Goal: Find specific page/section: Find specific page/section

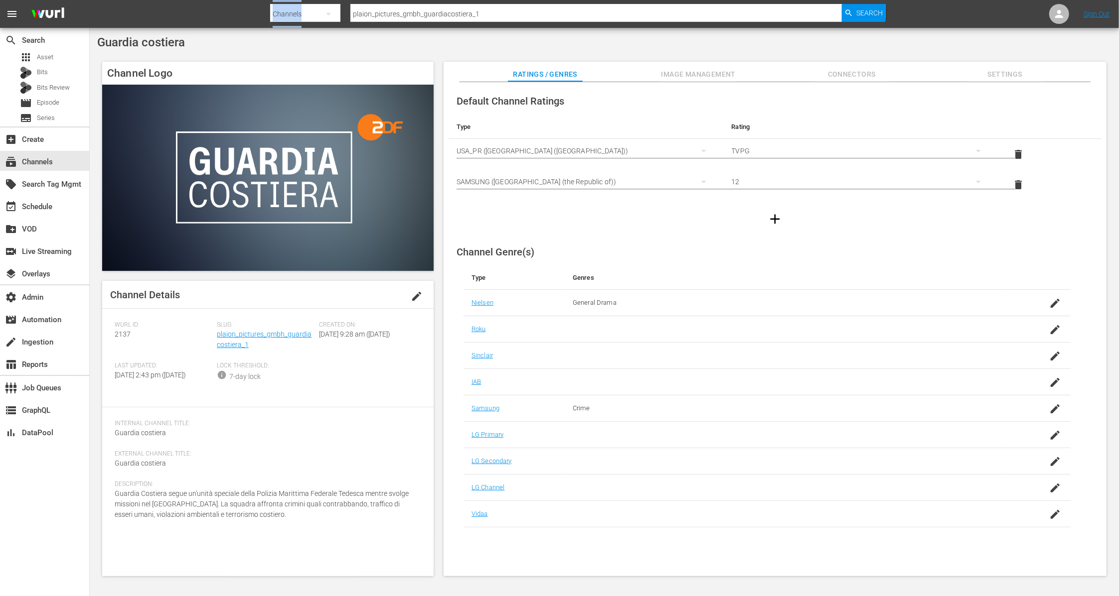
drag, startPoint x: 524, startPoint y: 3, endPoint x: 408, endPoint y: 21, distance: 116.9
click at [408, 21] on div "Search By Channels Search ID, Title, Description, Keywords, or Category plaion_…" at bounding box center [577, 14] width 615 height 24
drag, startPoint x: 532, startPoint y: 15, endPoint x: 336, endPoint y: 15, distance: 195.3
click at [336, 15] on div "Search By Channels Search ID, Title, Description, Keywords, or Category plaion_…" at bounding box center [577, 14] width 615 height 24
paste input "asiatvlimited_zeeone"
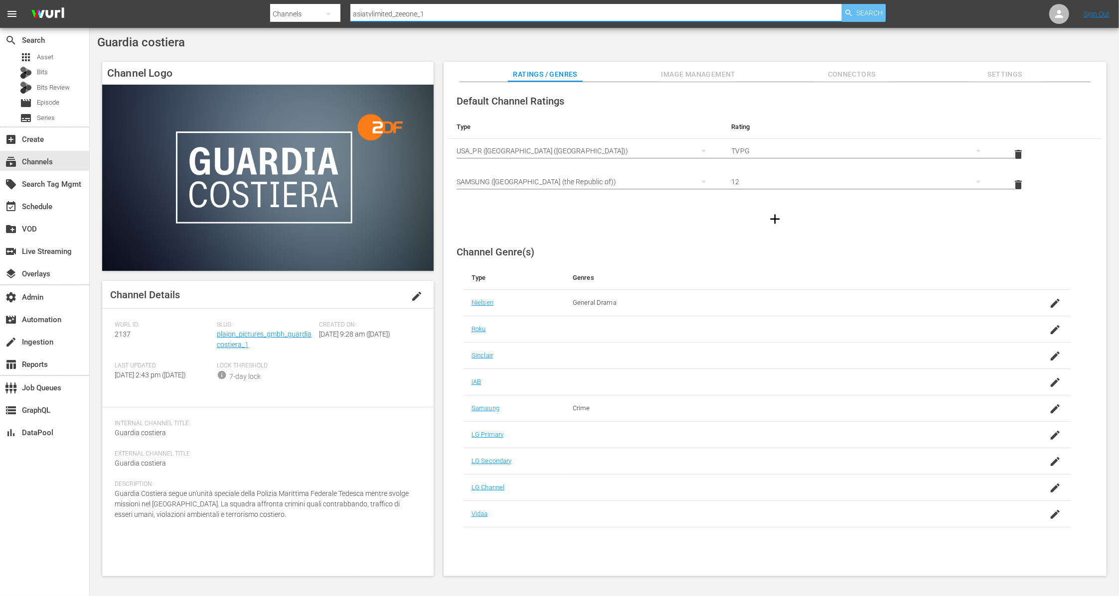
type input "asiatvlimited_zeeone_1"
click at [872, 15] on span "Search" at bounding box center [869, 13] width 26 height 18
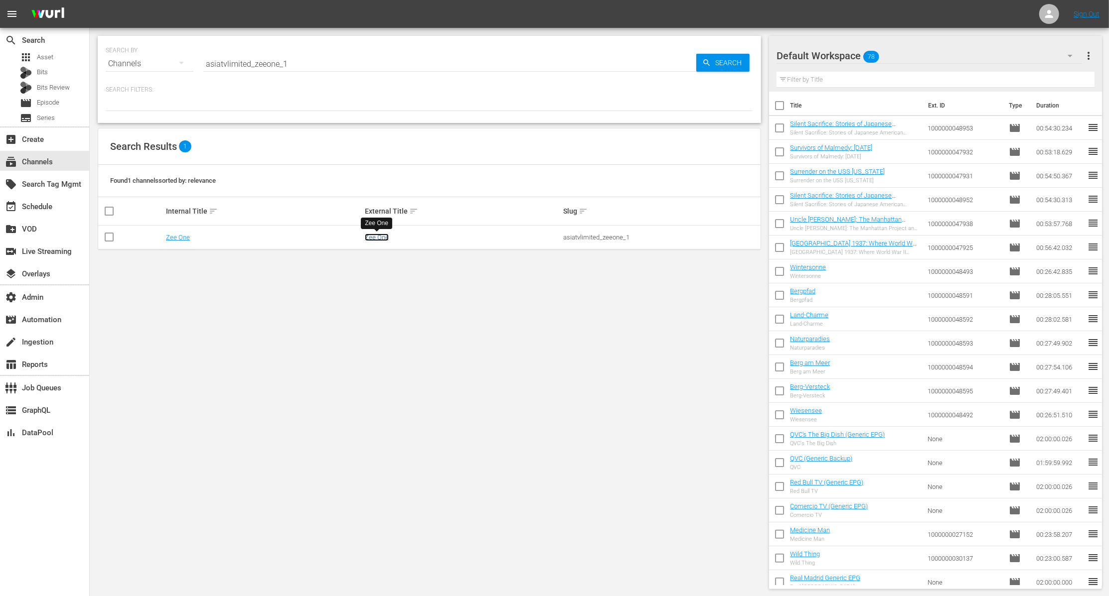
click at [383, 237] on link "Zee One" at bounding box center [377, 237] width 24 height 7
